Goal: Information Seeking & Learning: Learn about a topic

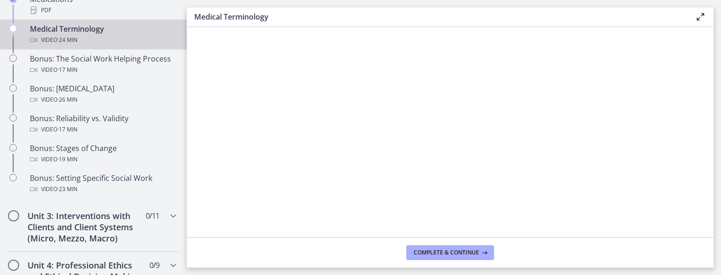
scroll to position [745, 0]
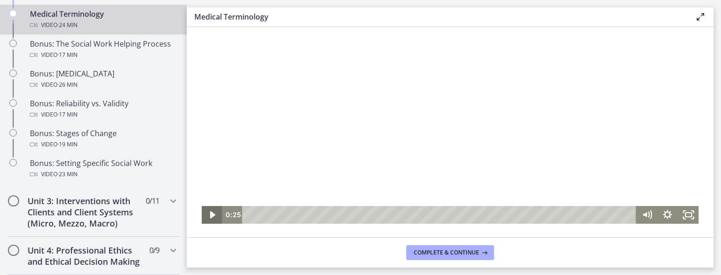
click at [202, 214] on icon "Play Video" at bounding box center [212, 215] width 21 height 18
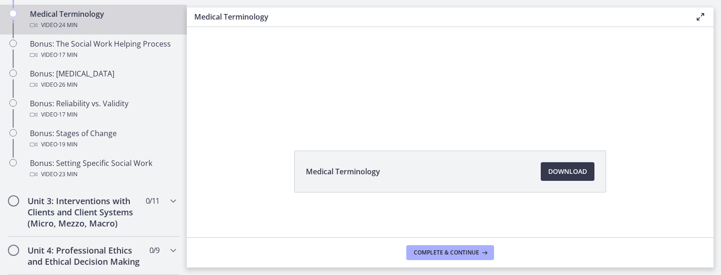
scroll to position [131, 0]
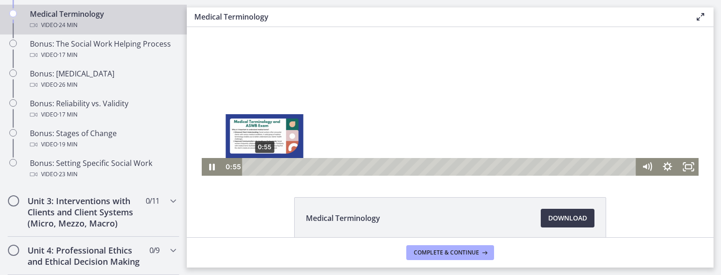
click at [261, 169] on div "0:55" at bounding box center [440, 167] width 381 height 18
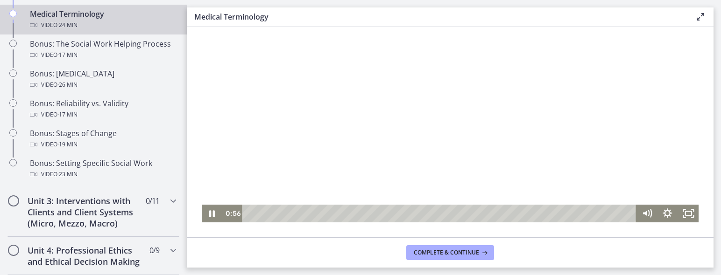
scroll to position [37, 0]
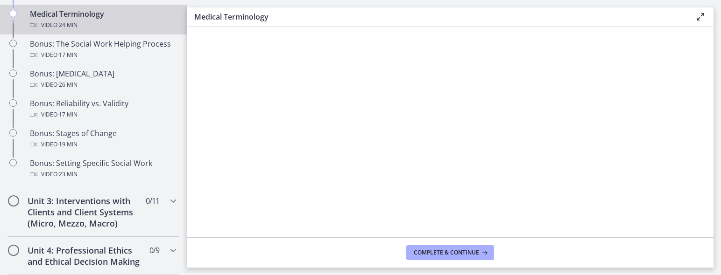
click at [267, 194] on div at bounding box center [450, 130] width 497 height 280
click at [271, 198] on div at bounding box center [450, 130] width 497 height 280
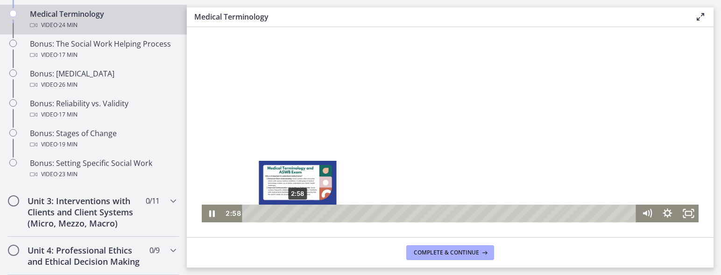
click at [294, 212] on div "2:58" at bounding box center [440, 214] width 381 height 18
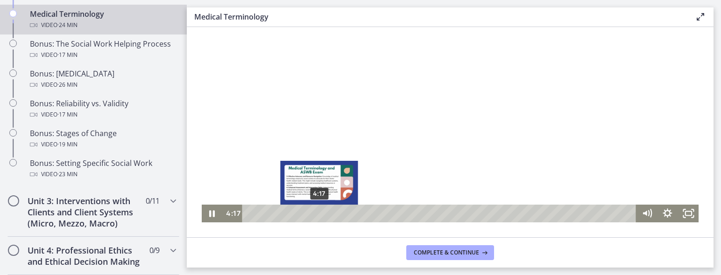
click at [316, 212] on div "4:17" at bounding box center [440, 214] width 381 height 18
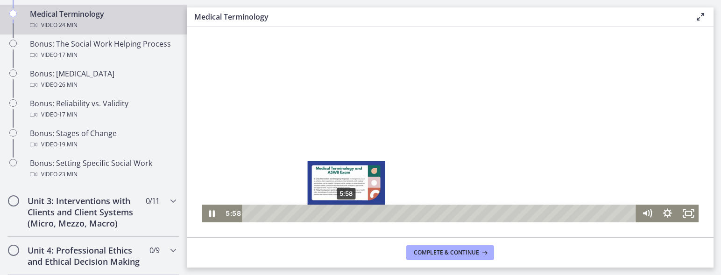
click at [343, 215] on div "5:58" at bounding box center [440, 214] width 381 height 18
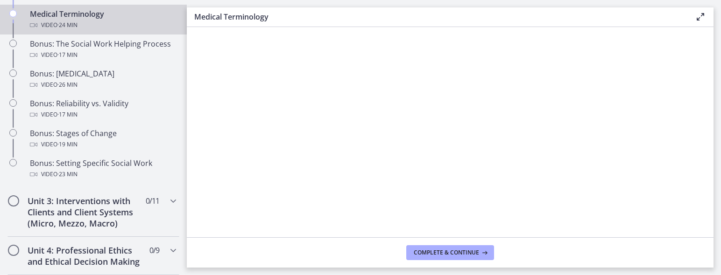
scroll to position [47, 0]
drag, startPoint x: 468, startPoint y: 57, endPoint x: 474, endPoint y: 60, distance: 7.1
click at [469, 57] on div at bounding box center [450, 120] width 497 height 280
drag, startPoint x: 635, startPoint y: 218, endPoint x: 644, endPoint y: 217, distance: 8.9
click at [635, 217] on div at bounding box center [450, 120] width 497 height 280
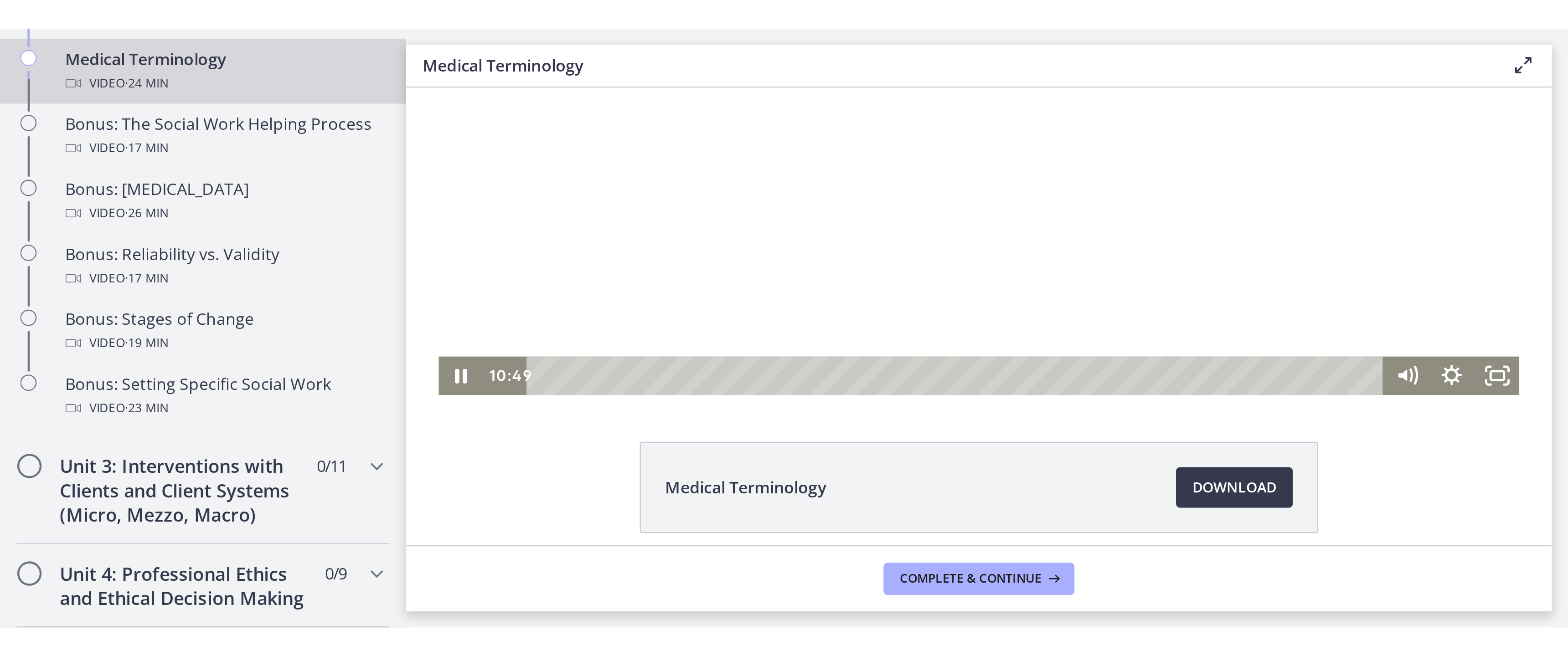
scroll to position [137, 0]
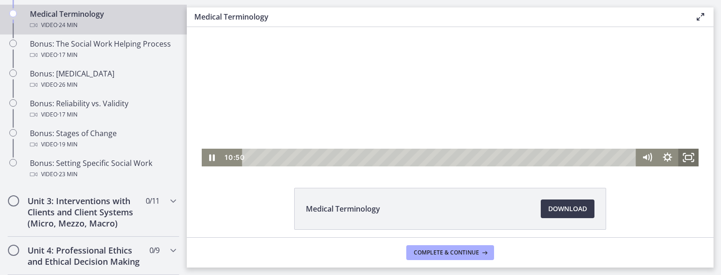
click at [682, 159] on icon "Fullscreen" at bounding box center [688, 158] width 21 height 18
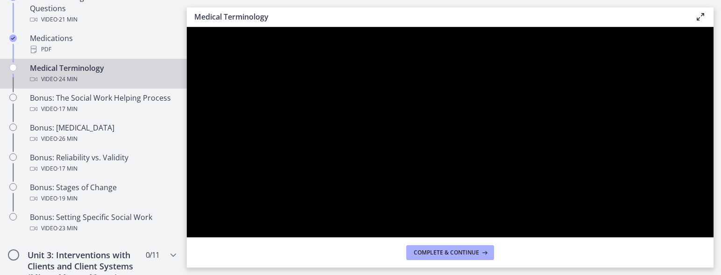
scroll to position [745, 0]
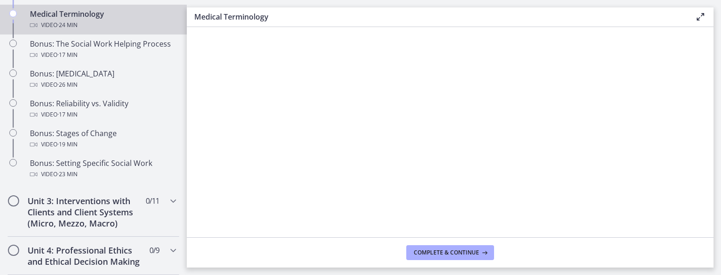
click at [307, 175] on div at bounding box center [450, 167] width 497 height 280
click at [322, 174] on div at bounding box center [450, 167] width 497 height 280
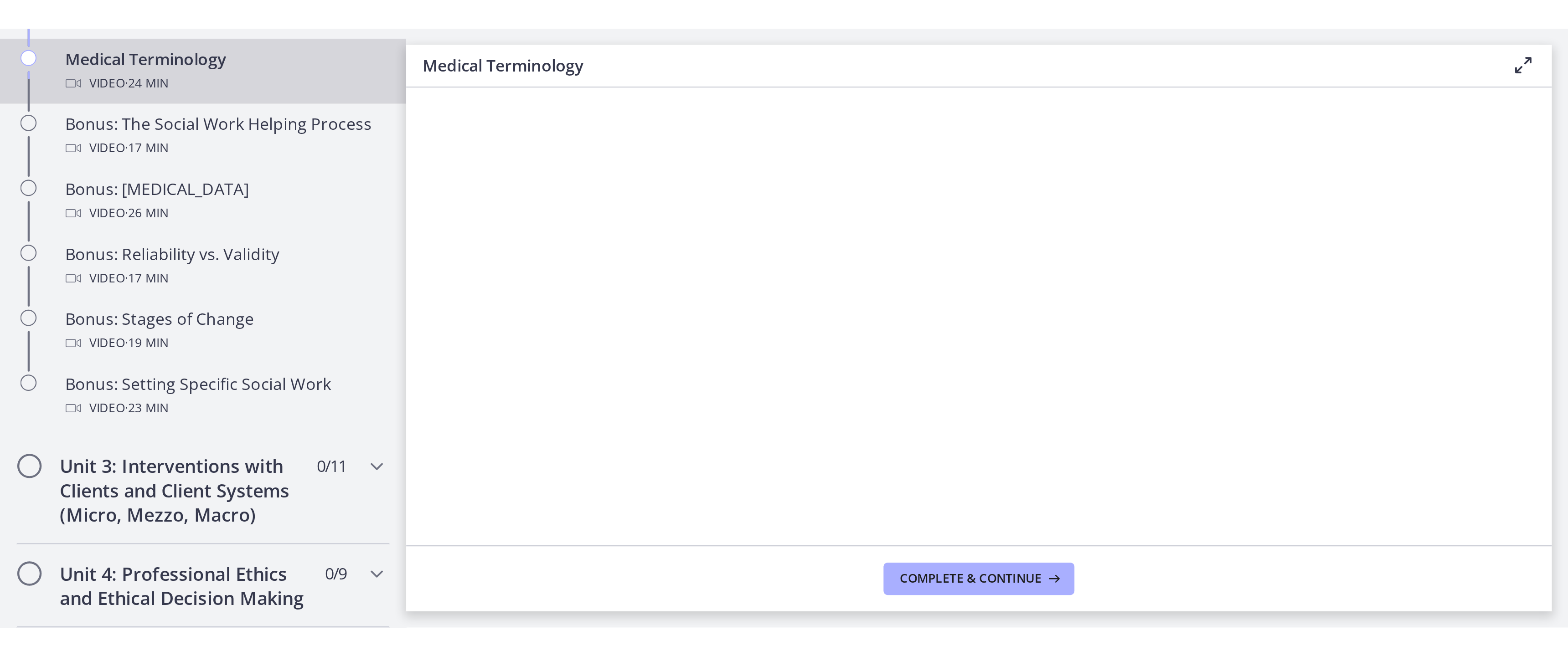
scroll to position [91, 0]
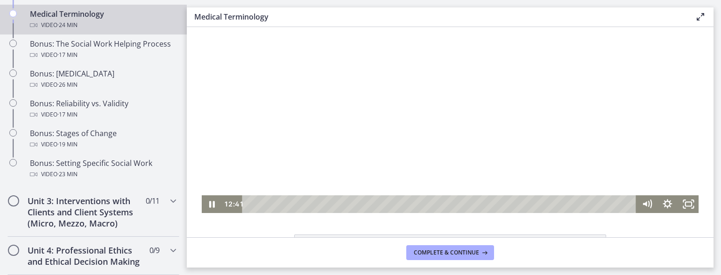
click at [471, 156] on div at bounding box center [450, 74] width 497 height 280
click at [682, 210] on icon "Fullscreen" at bounding box center [688, 204] width 25 height 21
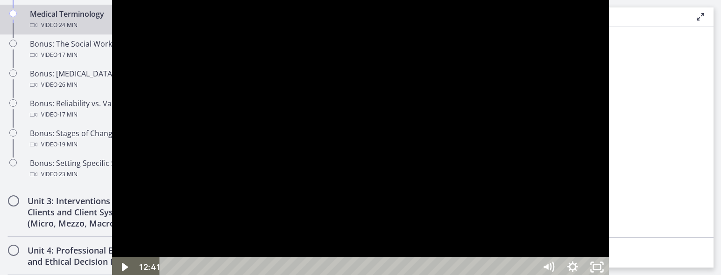
scroll to position [691, 0]
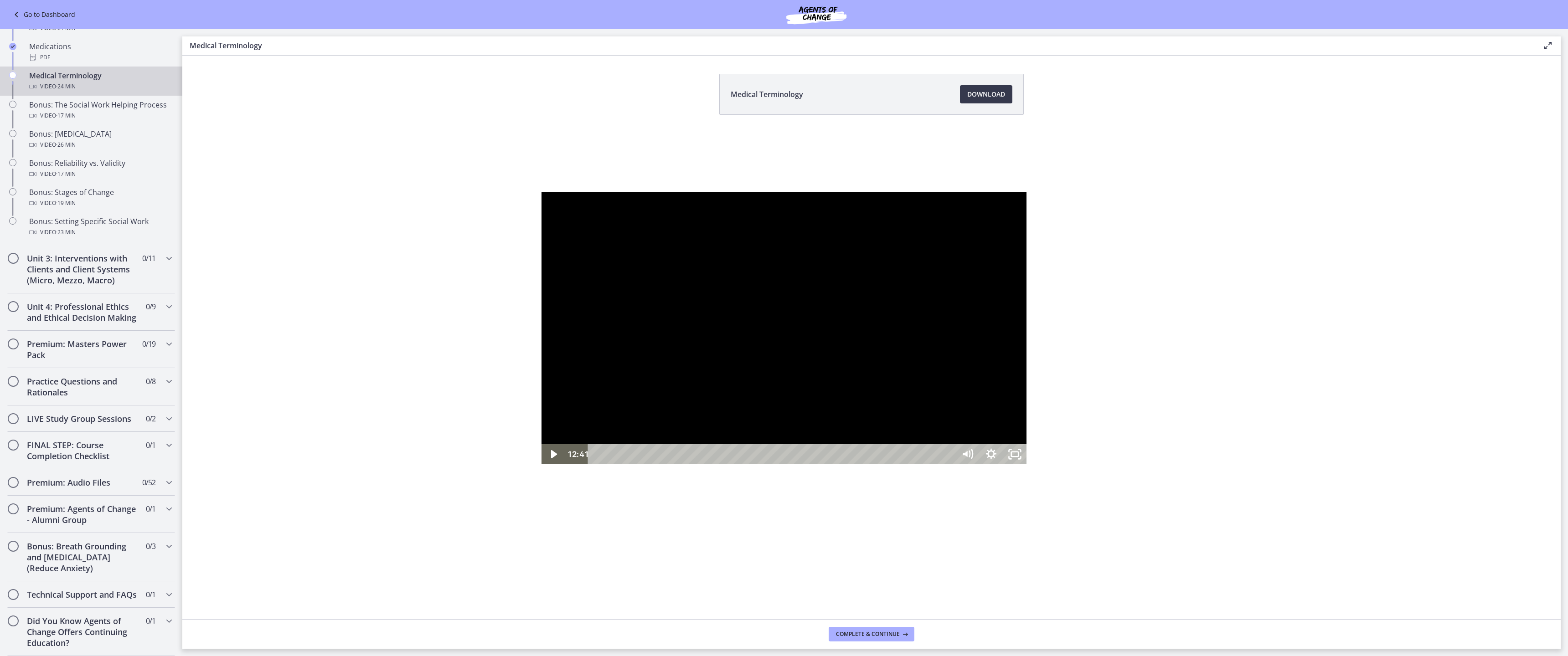
click at [703, 268] on div at bounding box center [784, 329] width 485 height 273
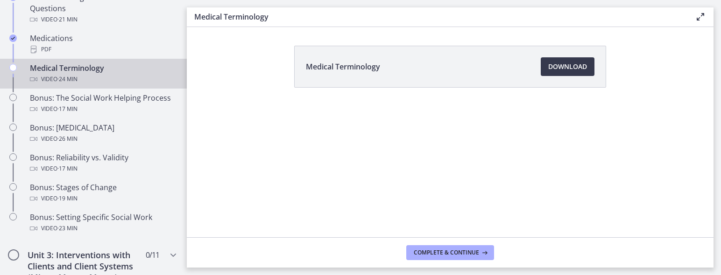
scroll to position [745, 0]
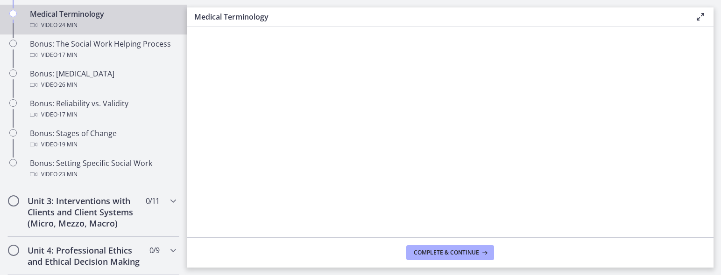
click at [398, 179] on div at bounding box center [450, 167] width 497 height 280
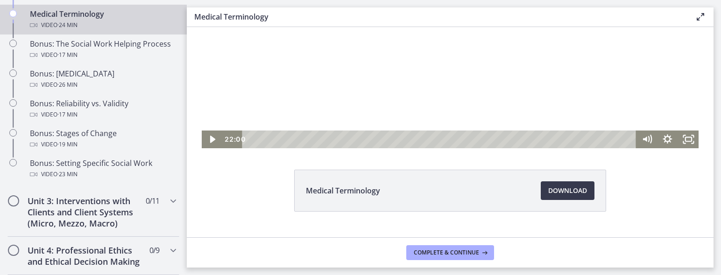
scroll to position [177, 0]
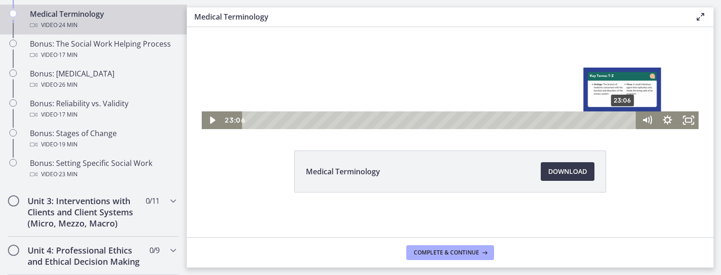
click at [620, 120] on div "23:06" at bounding box center [440, 121] width 381 height 18
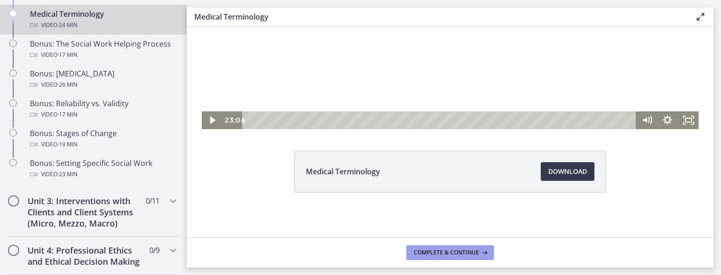
click at [431, 257] on button "Complete & continue" at bounding box center [450, 253] width 88 height 15
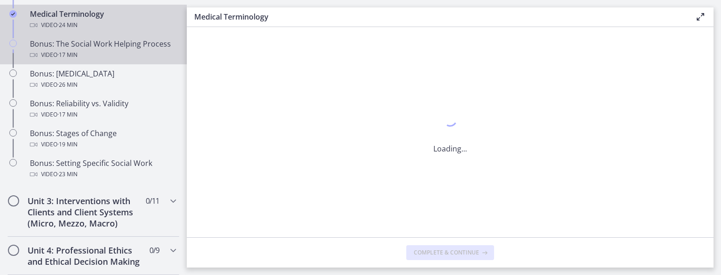
scroll to position [0, 0]
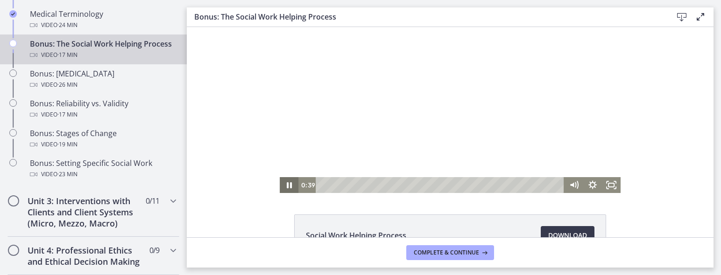
click at [280, 185] on icon "Pause" at bounding box center [289, 185] width 19 height 16
click at [602, 183] on icon "Fullscreen" at bounding box center [611, 185] width 19 height 16
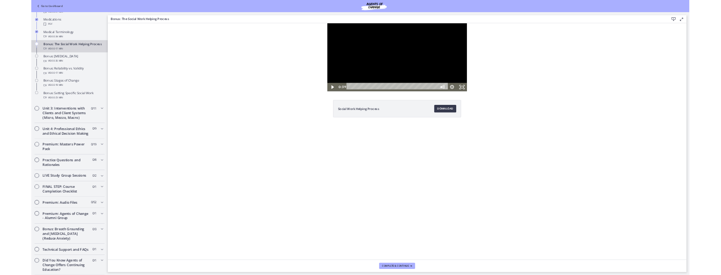
scroll to position [702, 0]
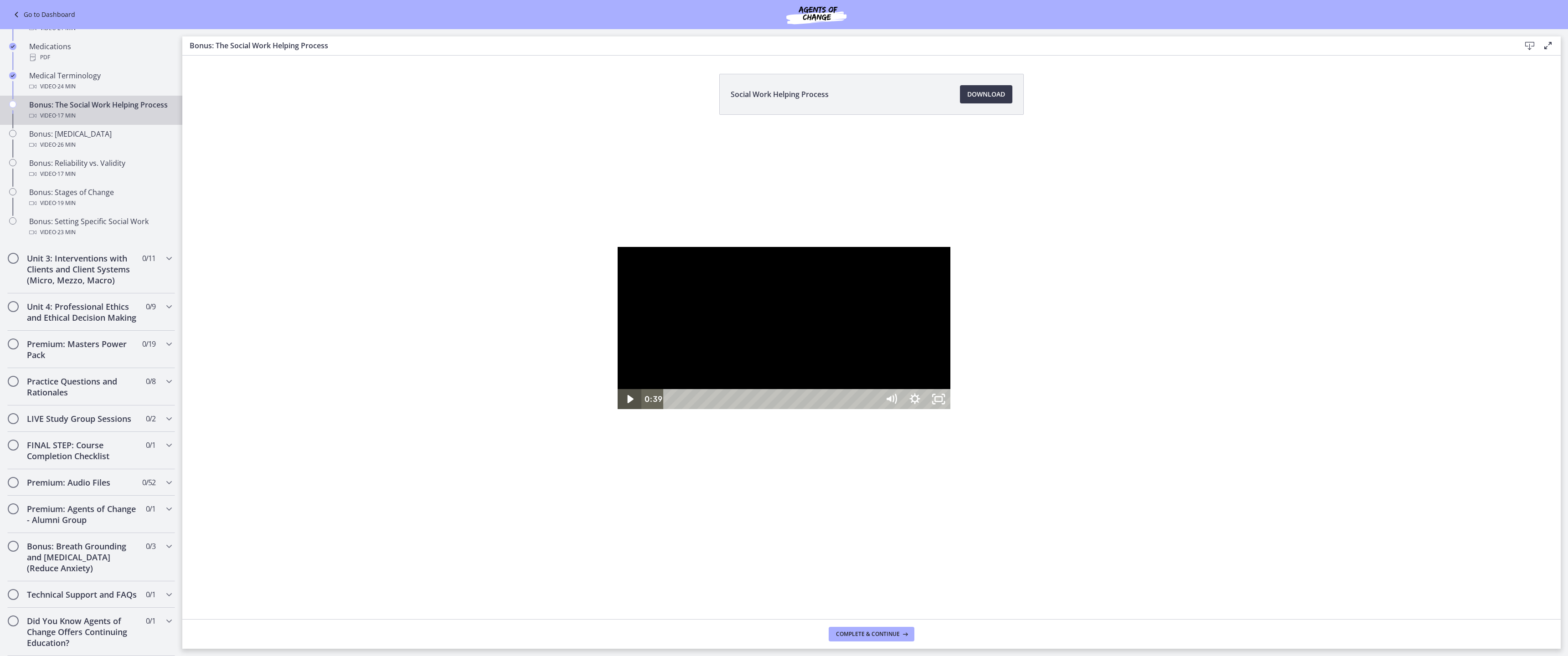
click at [619, 268] on icon "Play Video" at bounding box center [631, 399] width 23 height 20
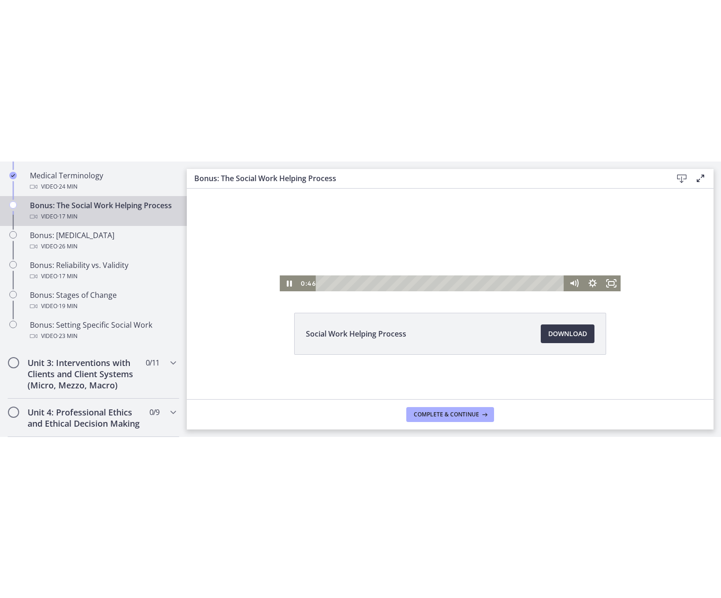
scroll to position [64, 0]
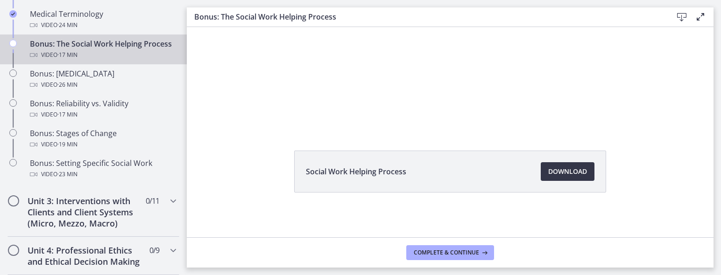
click at [563, 169] on span "Download Opens in a new window" at bounding box center [567, 171] width 39 height 11
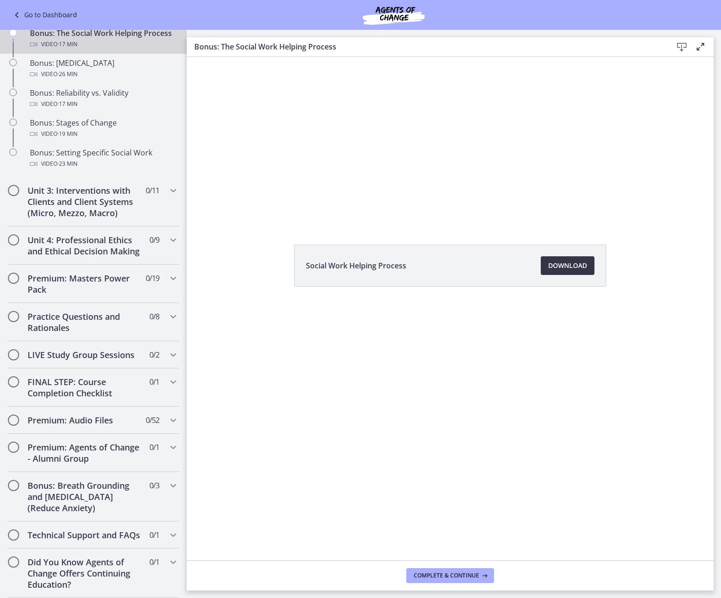
scroll to position [702, 0]
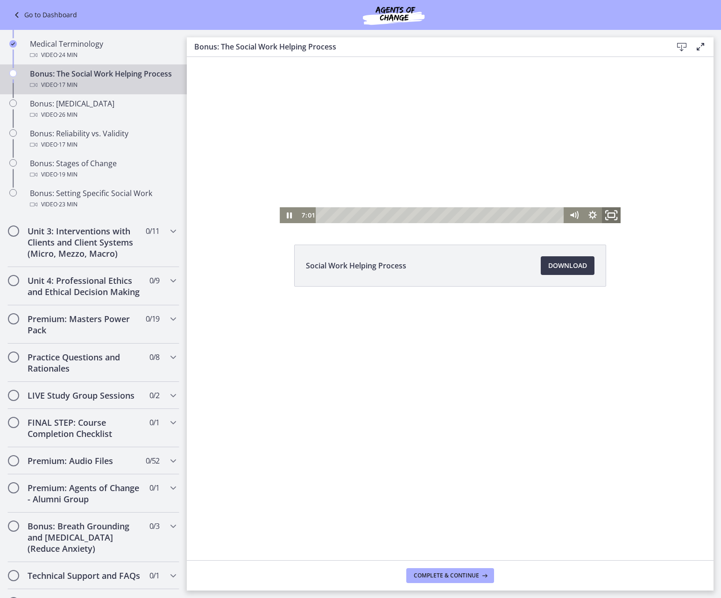
click at [612, 219] on icon "Fullscreen" at bounding box center [611, 215] width 22 height 19
click at [254, 275] on div "Social Work Helping Process Download Opens in a new window" at bounding box center [450, 308] width 527 height 503
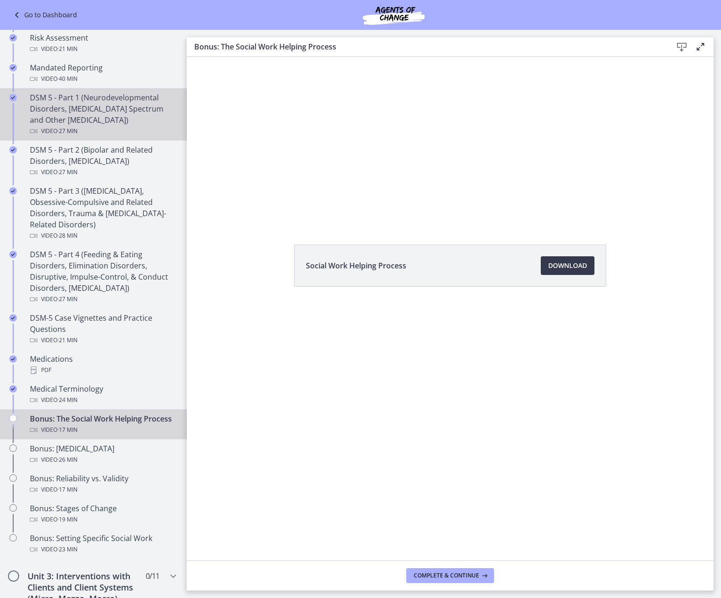
scroll to position [560, 0]
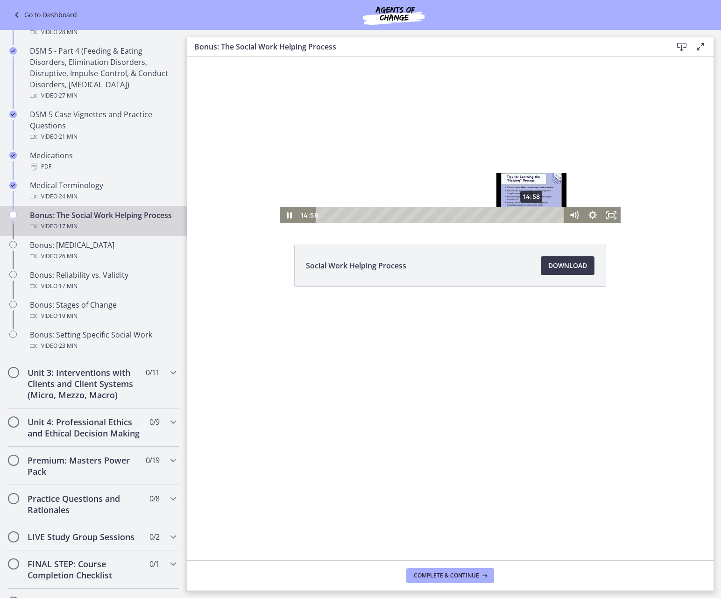
click at [532, 217] on div "14:58" at bounding box center [441, 215] width 237 height 16
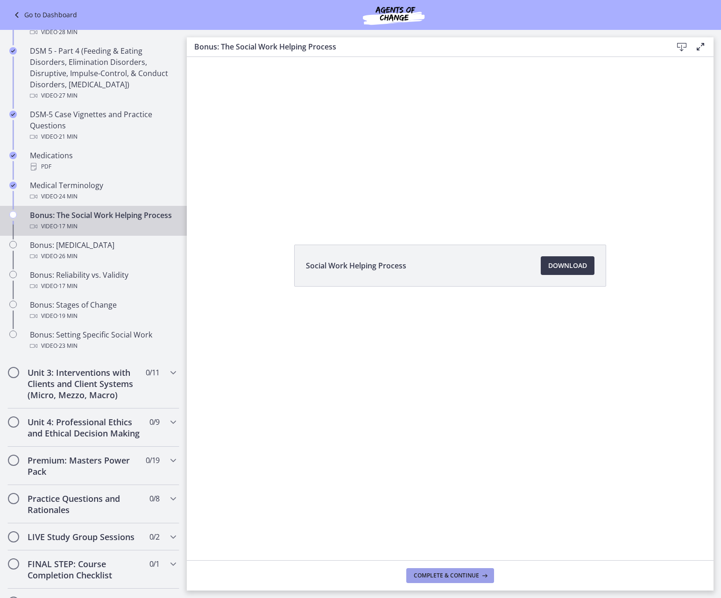
click at [452, 275] on span "Complete & continue" at bounding box center [446, 575] width 65 height 7
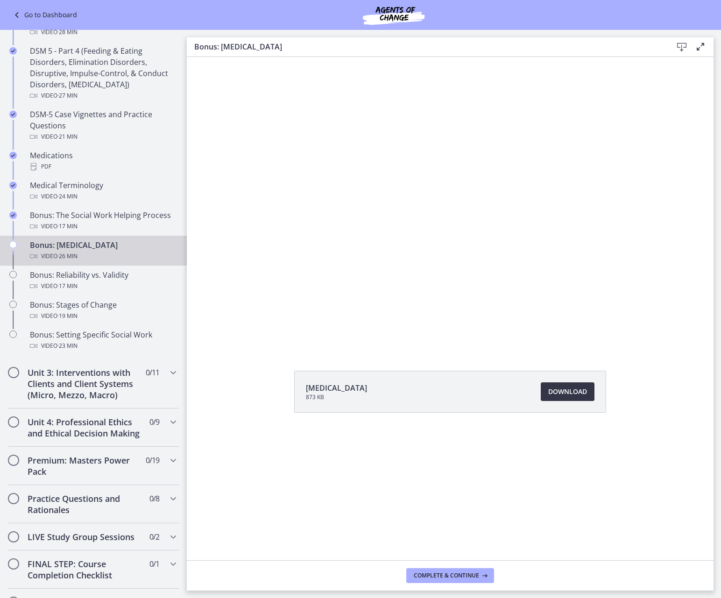
click at [576, 275] on span "Download Opens in a new window" at bounding box center [567, 391] width 39 height 11
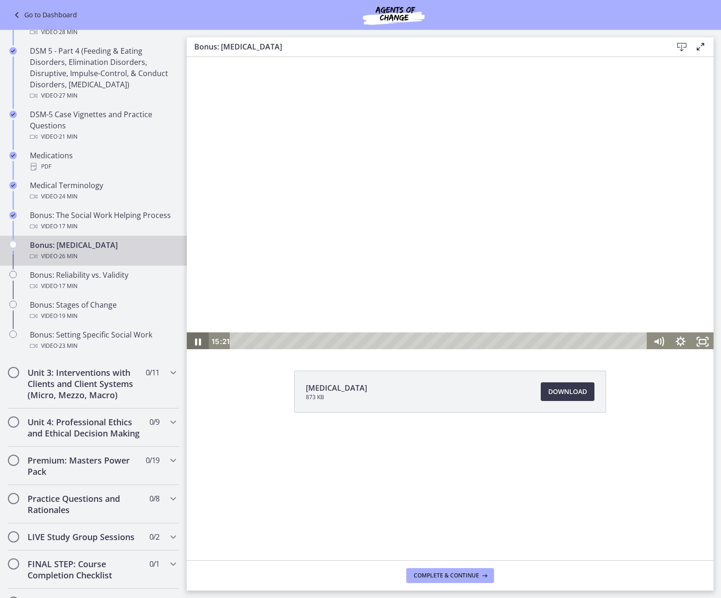
click at [194, 275] on icon "Pause" at bounding box center [198, 341] width 22 height 19
click at [203, 275] on icon "Play Video" at bounding box center [199, 341] width 22 height 19
click at [566, 275] on div "20:52" at bounding box center [440, 341] width 404 height 19
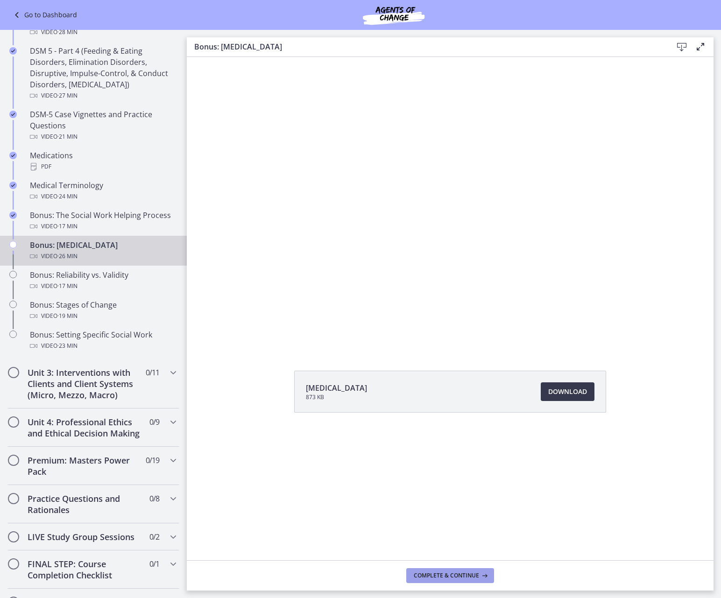
click at [458, 275] on button "Complete & continue" at bounding box center [450, 575] width 88 height 15
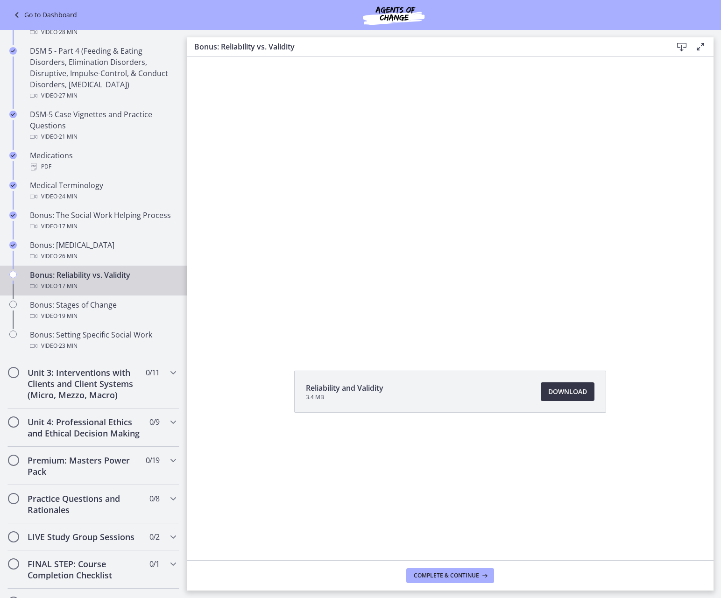
click at [563, 275] on span "Download Opens in a new window" at bounding box center [567, 391] width 39 height 11
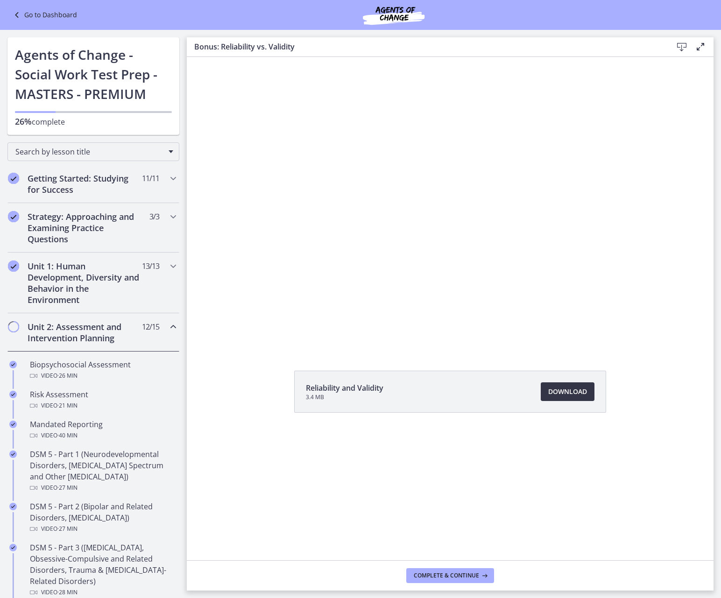
scroll to position [560, 0]
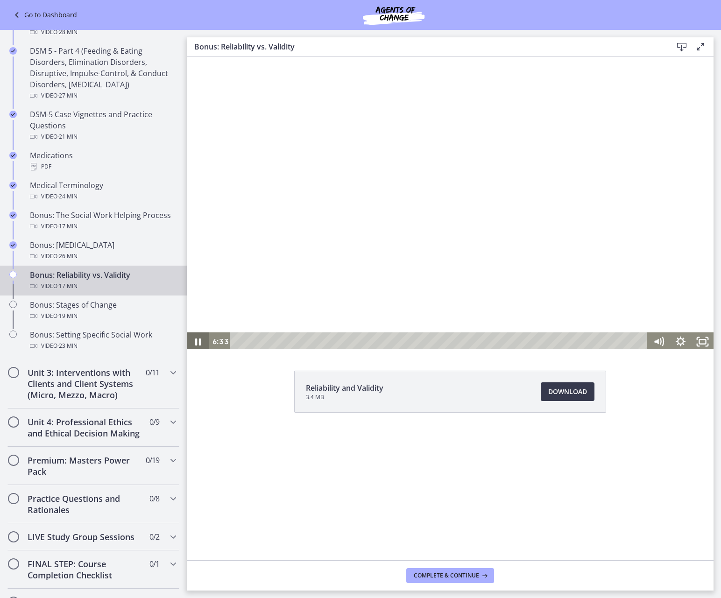
click at [197, 338] on icon "Pause" at bounding box center [198, 341] width 22 height 19
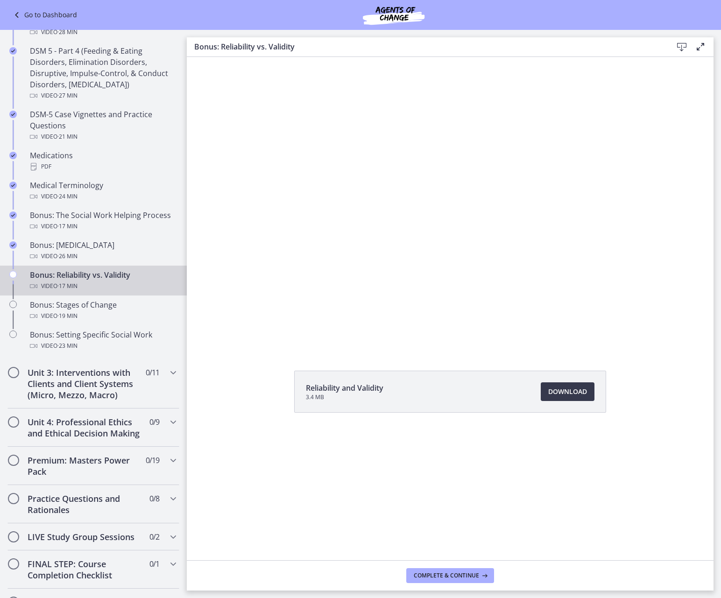
click at [304, 450] on div "Reliability and Validity 3.4 MB Download Opens in a new window" at bounding box center [450, 414] width 327 height 87
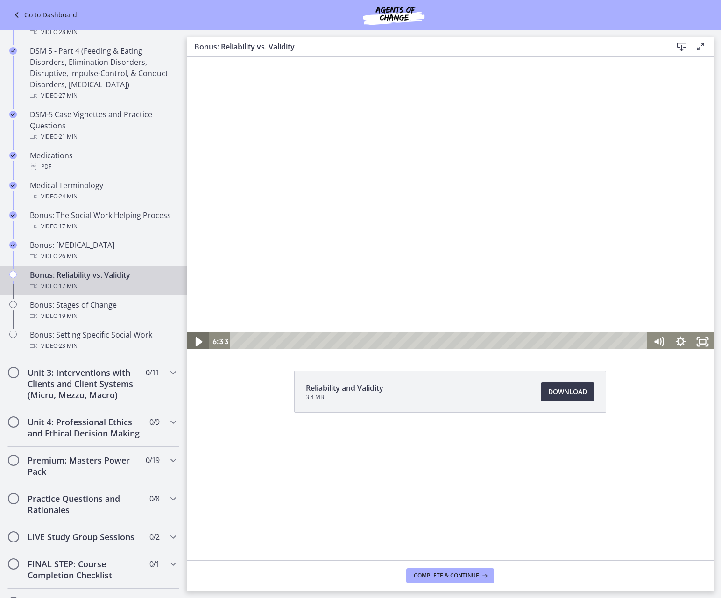
click at [195, 340] on icon "Play Video" at bounding box center [198, 342] width 26 height 22
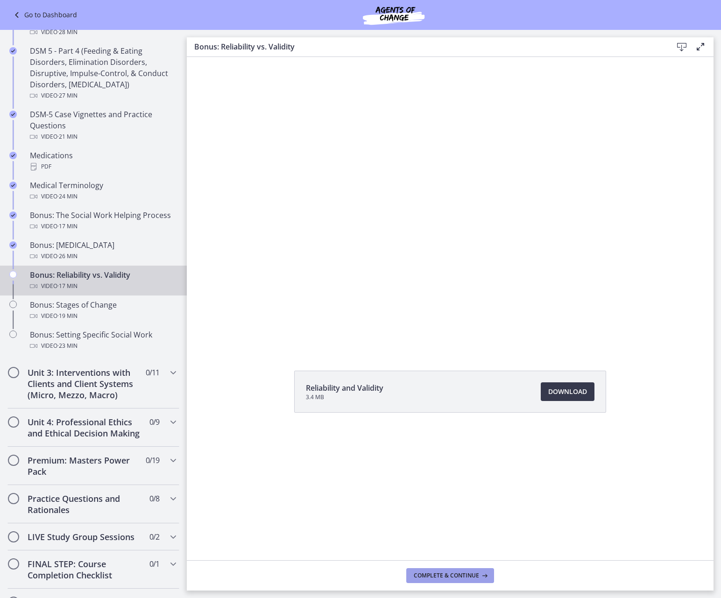
click at [475, 574] on span "Complete & continue" at bounding box center [446, 575] width 65 height 7
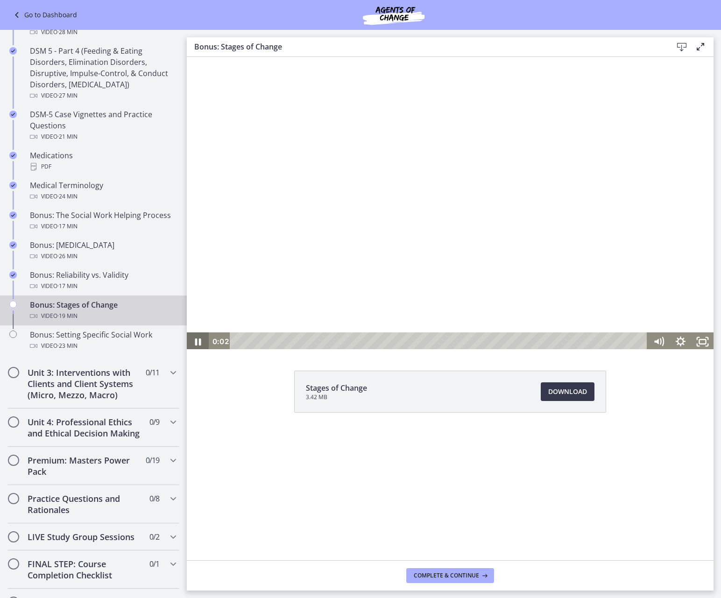
click at [193, 340] on icon "Pause" at bounding box center [198, 341] width 22 height 19
